Goal: Information Seeking & Learning: Learn about a topic

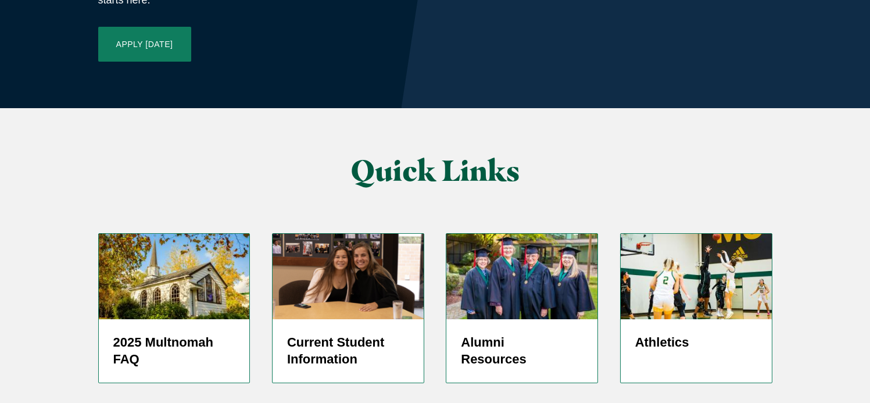
scroll to position [2889, 0]
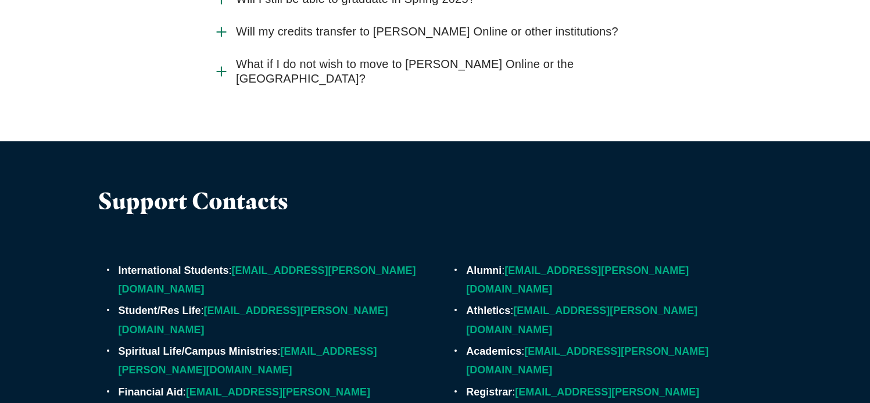
scroll to position [3370, 0]
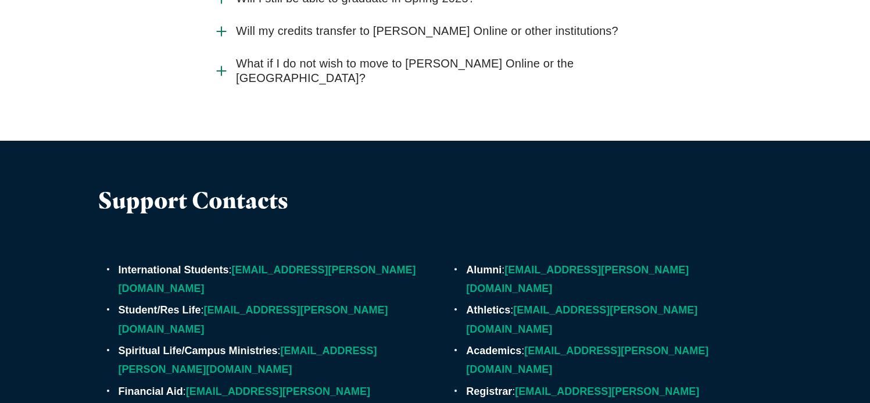
click at [224, 63] on icon "Accordion" at bounding box center [221, 70] width 15 height 15
click at [0, 0] on input "What if I do not wish to move to Jessup Online or the Rocklin Campus?" at bounding box center [0, 0] width 0 height 0
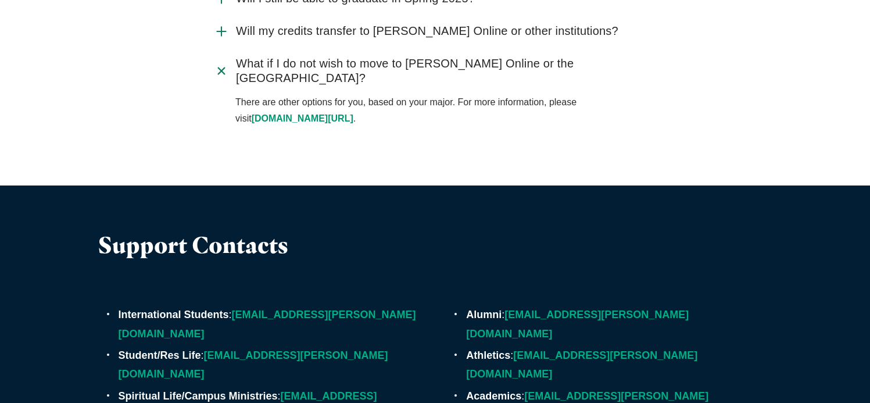
click at [224, 64] on use "Accordion" at bounding box center [221, 70] width 12 height 12
click at [0, 0] on input "What if I do not wish to move to Jessup Online or the Rocklin Campus?" at bounding box center [0, 0] width 0 height 0
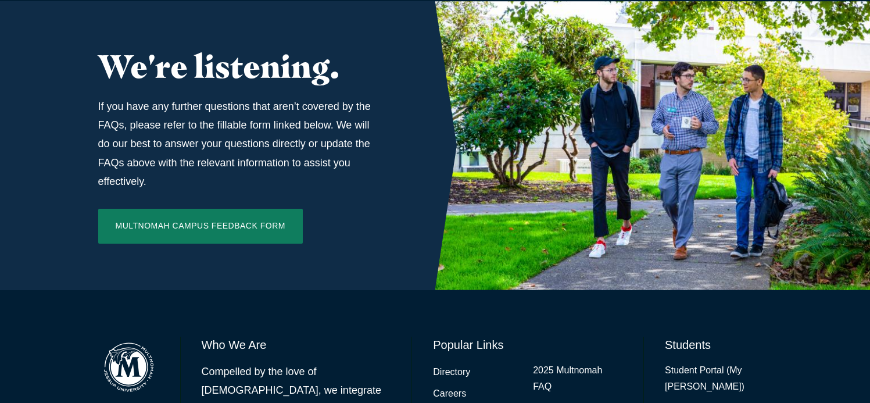
scroll to position [3922, 0]
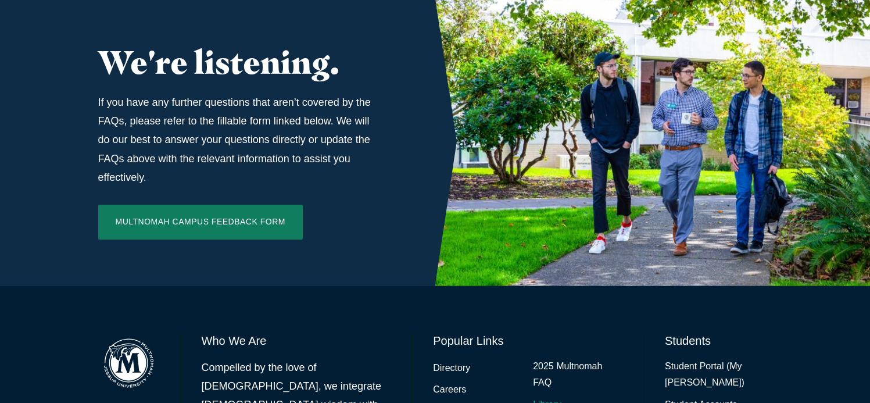
click at [546, 396] on link "Library" at bounding box center [547, 404] width 28 height 17
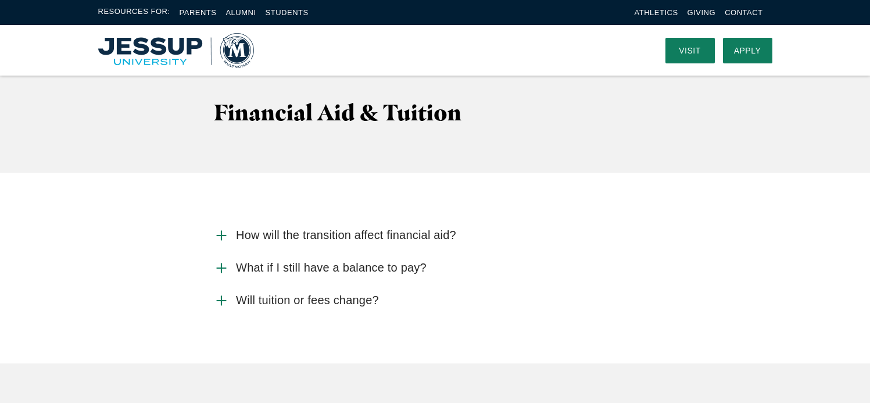
scroll to position [2470, 0]
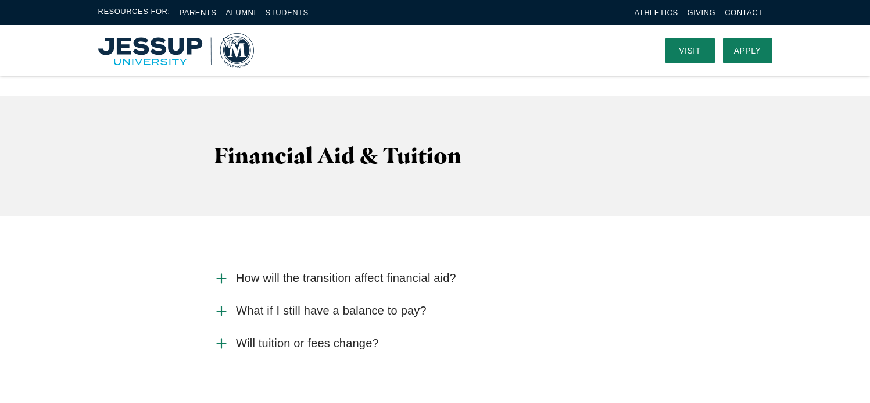
click at [238, 52] on img "Home" at bounding box center [176, 50] width 156 height 35
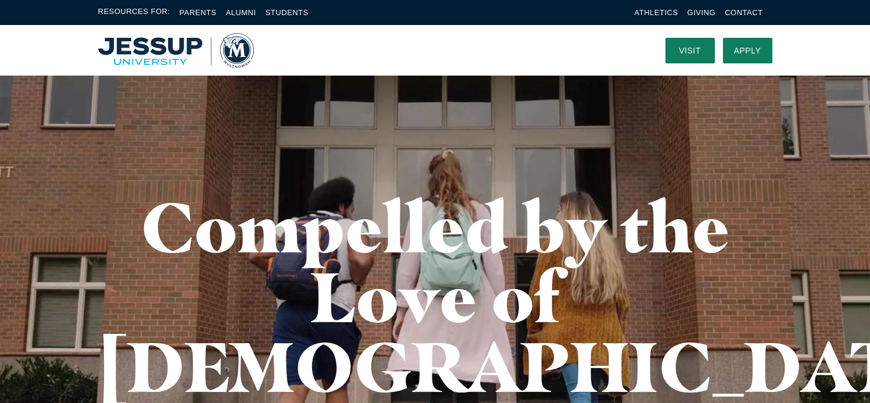
click at [156, 40] on img "Home" at bounding box center [176, 50] width 156 height 35
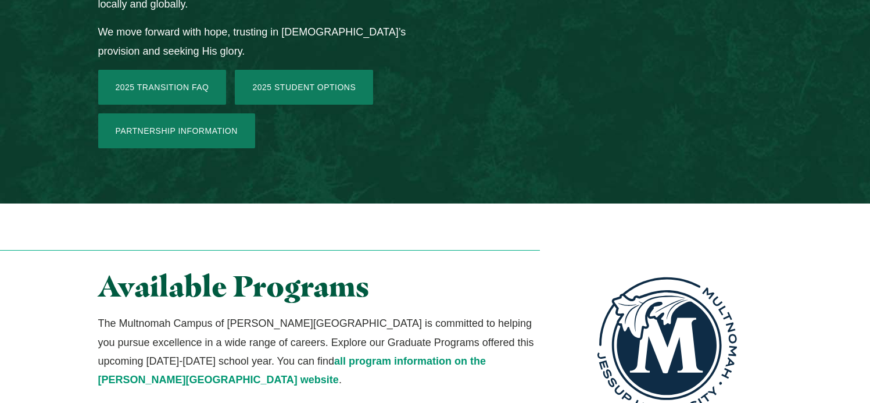
scroll to position [1975, 0]
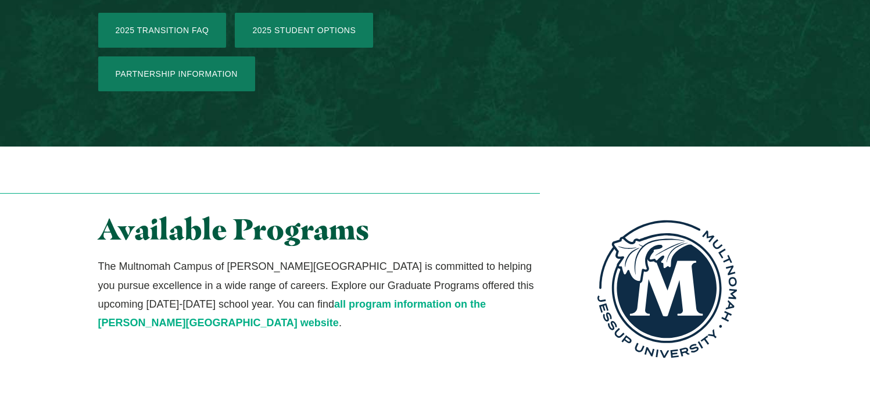
click at [405, 298] on link "all program information on the [PERSON_NAME][GEOGRAPHIC_DATA] website" at bounding box center [292, 313] width 388 height 30
